Goal: Task Accomplishment & Management: Manage account settings

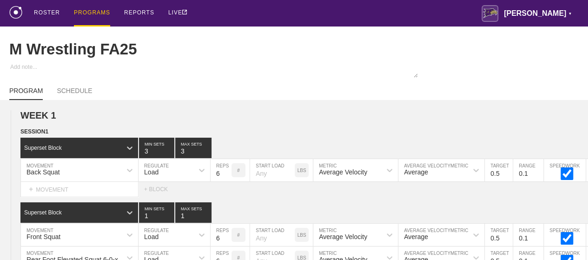
click at [341, 8] on div "ROSTER PROGRAMS REPORTS LIVE [PERSON_NAME] ▼ [PERSON_NAME][EMAIL_ADDRESS][PERSO…" at bounding box center [294, 13] width 570 height 27
click at [76, 11] on div "PROGRAMS" at bounding box center [92, 13] width 36 height 27
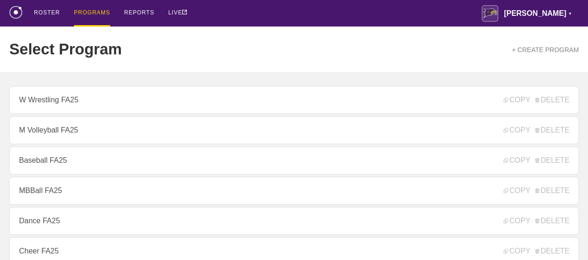
click at [233, 19] on div "ROSTER PROGRAMS REPORTS LIVE [PERSON_NAME] ▼ [PERSON_NAME][EMAIL_ADDRESS][PERSO…" at bounding box center [294, 13] width 570 height 27
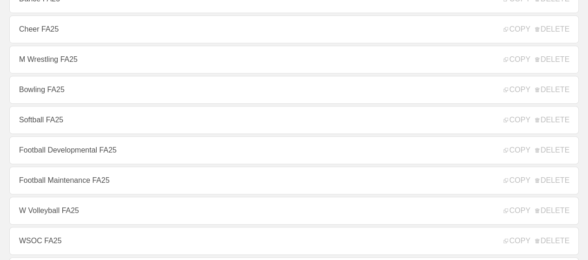
scroll to position [223, 0]
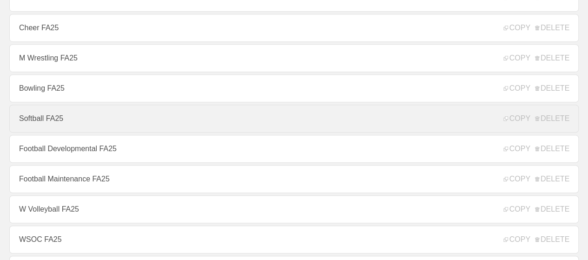
click at [145, 119] on link "Softball FA25" at bounding box center [294, 119] width 570 height 28
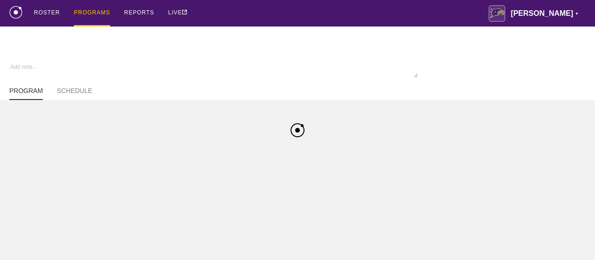
type textarea "x"
type input "Softball FA25"
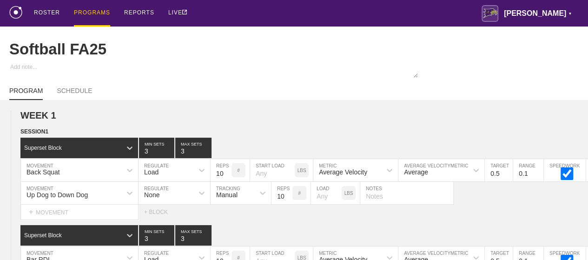
click at [145, 119] on h2 "WEEK 1" at bounding box center [304, 115] width 568 height 11
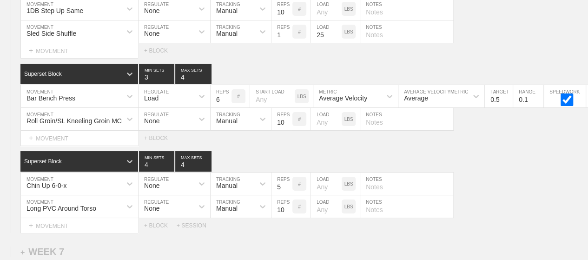
scroll to position [5324, 0]
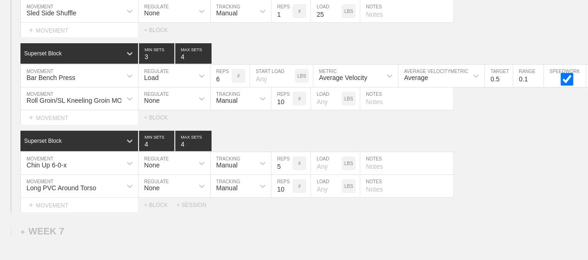
click at [394, 25] on div "Select... MOVEMENT + MOVEMENT + BLOCK" at bounding box center [294, 30] width 588 height 15
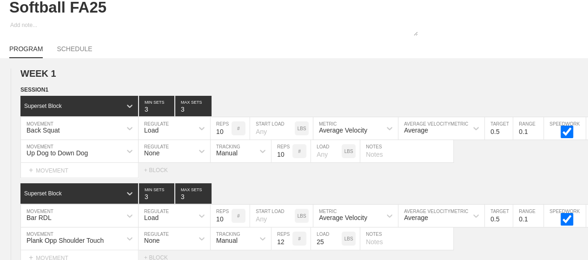
scroll to position [0, 0]
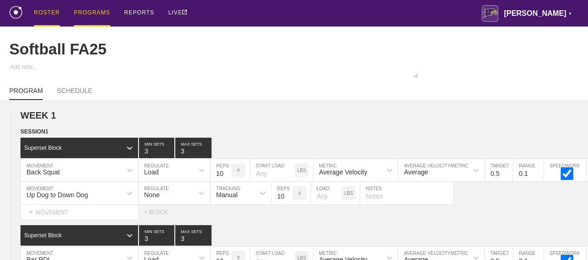
click at [42, 21] on div "ROSTER" at bounding box center [47, 13] width 26 height 27
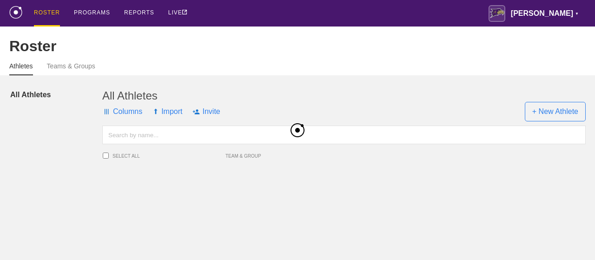
click at [168, 144] on input "text" at bounding box center [344, 135] width 484 height 19
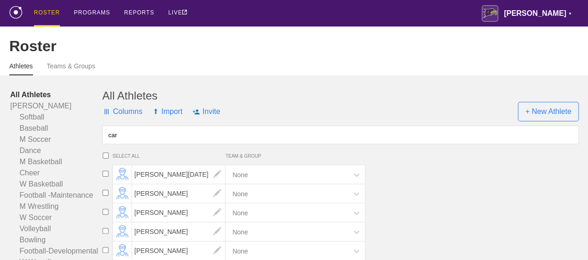
type input "car"
click at [443, 175] on li "[PERSON_NAME][DATE] None" at bounding box center [344, 174] width 490 height 19
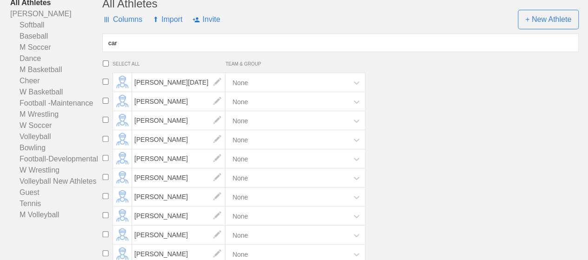
scroll to position [106, 0]
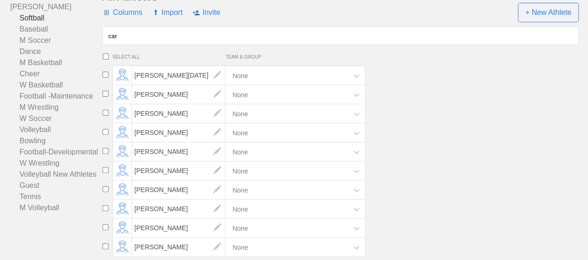
click at [36, 19] on link "Softball" at bounding box center [56, 18] width 92 height 11
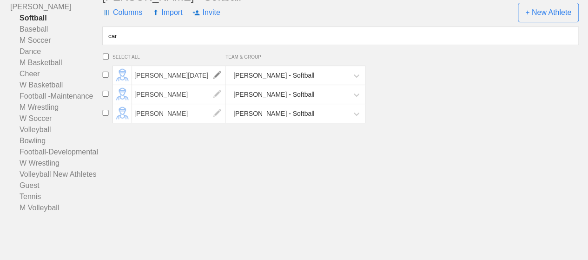
click at [214, 76] on img at bounding box center [217, 75] width 19 height 19
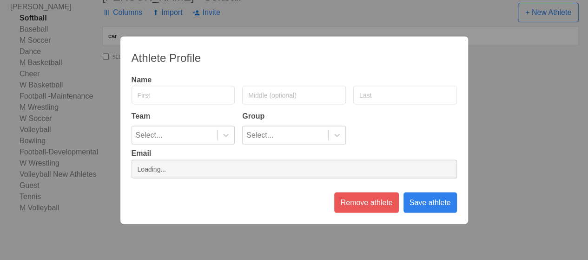
type input "Carina"
type input "[DATE]"
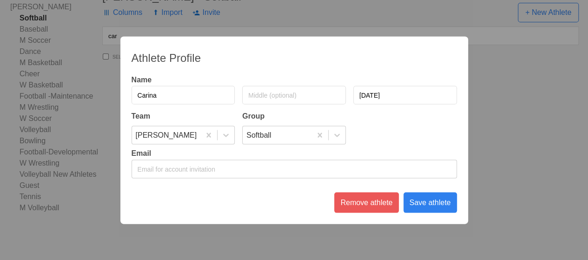
click at [144, 92] on input "Carina" at bounding box center [184, 95] width 104 height 19
type input "Cerina"
click at [413, 200] on div "Save athlete" at bounding box center [430, 202] width 53 height 20
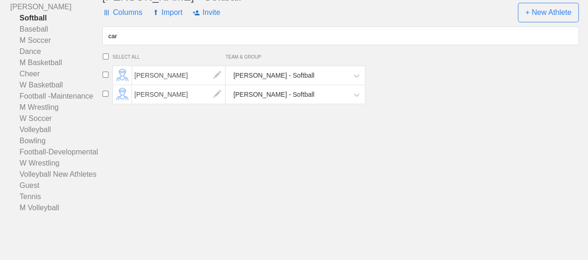
click at [420, 88] on li "[PERSON_NAME] - Softball" at bounding box center [344, 94] width 490 height 19
